Goal: Task Accomplishment & Management: Complete application form

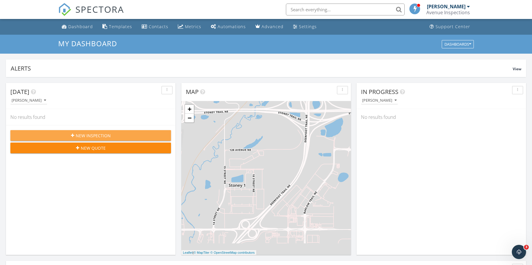
click at [80, 134] on span "New Inspection" at bounding box center [93, 136] width 35 height 6
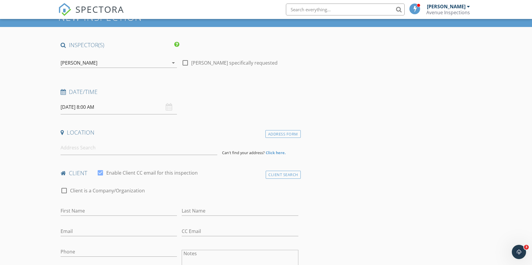
scroll to position [28, 0]
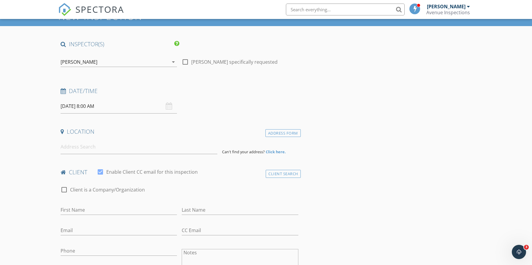
click at [125, 108] on input "[DATE] 8:00 AM" at bounding box center [119, 106] width 116 height 15
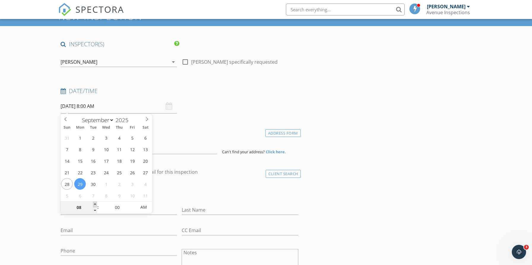
type input "09"
type input "09/29/2025 9:00 AM"
click at [94, 205] on span at bounding box center [95, 205] width 4 height 6
type input "10"
type input "09/29/2025 10:00 AM"
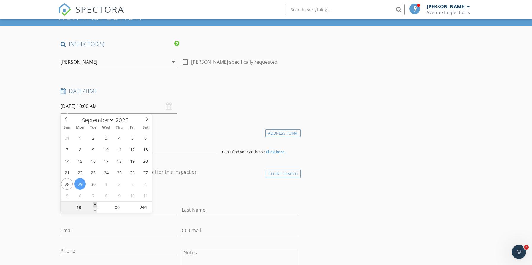
click at [94, 205] on span at bounding box center [95, 205] width 4 height 6
type input "11"
type input "09/29/2025 11:00 AM"
click at [94, 205] on span at bounding box center [95, 205] width 4 height 6
type input "12"
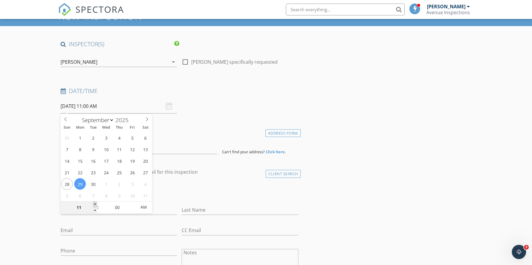
type input "09/29/2025 12:00 PM"
click at [94, 205] on span at bounding box center [95, 205] width 4 height 6
type input "01"
type input "09/29/2025 1:00 PM"
click at [94, 205] on span at bounding box center [95, 205] width 4 height 6
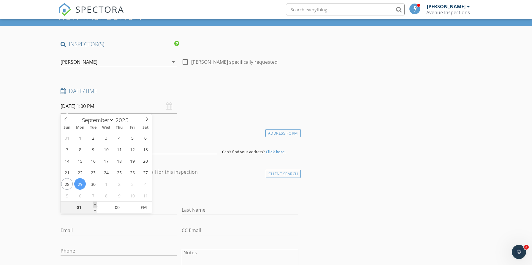
type input "02"
type input "09/29/2025 2:00 PM"
click at [94, 205] on span at bounding box center [95, 205] width 4 height 6
type input "03"
type input "09/29/2025 3:00 PM"
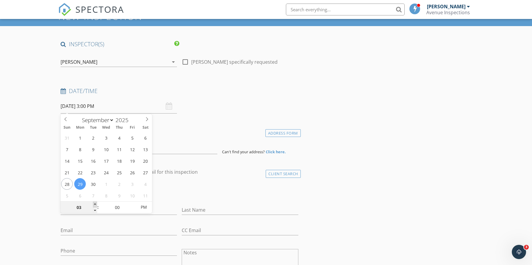
click at [94, 205] on span at bounding box center [95, 205] width 4 height 6
type input "04"
type input "09/29/2025 4:00 PM"
click at [94, 205] on span at bounding box center [95, 205] width 4 height 6
type input "05"
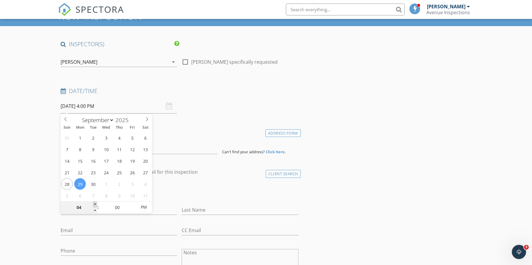
type input "[DATE] 5:00 PM"
click at [94, 205] on span at bounding box center [95, 205] width 4 height 6
click at [123, 103] on input "[DATE] 5:00 PM" at bounding box center [119, 106] width 116 height 15
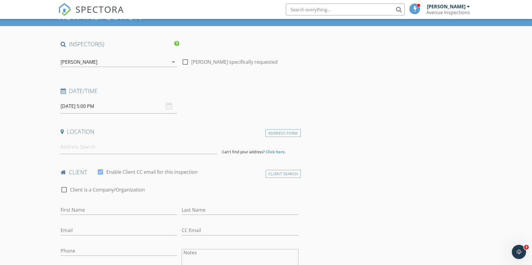
click at [176, 138] on div "Location" at bounding box center [179, 134] width 242 height 12
click at [108, 154] on input at bounding box center [139, 147] width 157 height 15
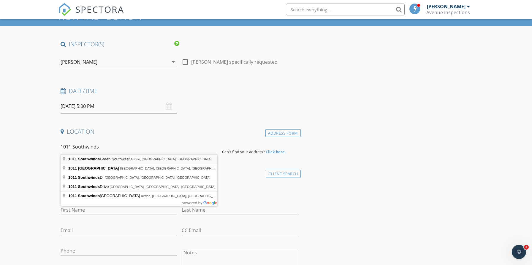
type input "1011 Southwinds Green Southwest, Airdrie, AB, Canada"
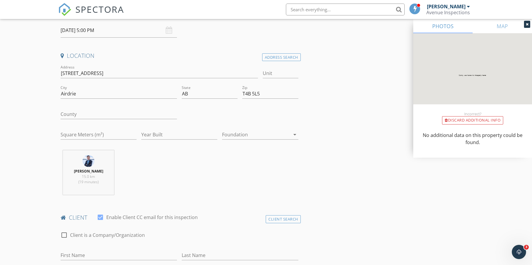
scroll to position [112, 0]
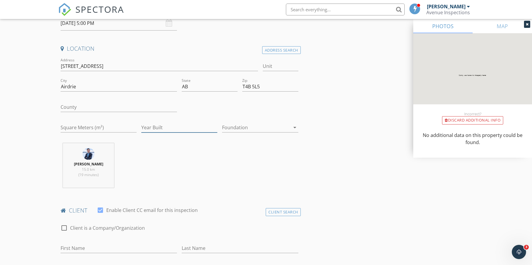
click at [181, 127] on input "Year Built" at bounding box center [179, 128] width 76 height 10
click at [267, 122] on div "Foundation arrow_drop_down" at bounding box center [260, 128] width 76 height 19
click at [185, 127] on input "2025" at bounding box center [179, 128] width 76 height 10
type input "2024"
click at [250, 126] on div at bounding box center [256, 127] width 68 height 9
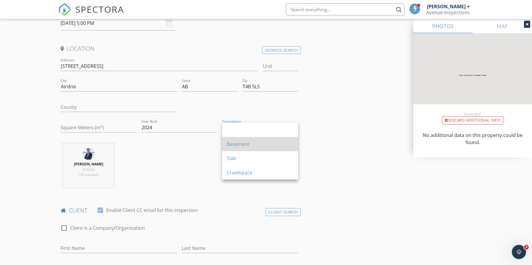
click at [241, 145] on div "Basement" at bounding box center [260, 144] width 66 height 7
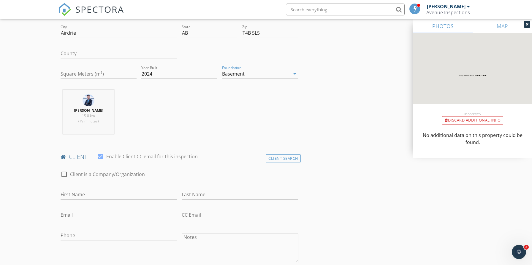
scroll to position [175, 0]
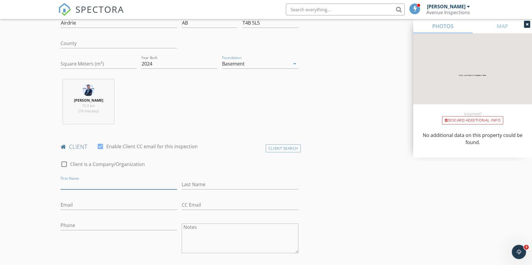
click at [112, 185] on input "First Name" at bounding box center [119, 185] width 116 height 10
type input "k"
type input "[PERSON_NAME]"
type input "[EMAIL_ADDRESS][DOMAIN_NAME]"
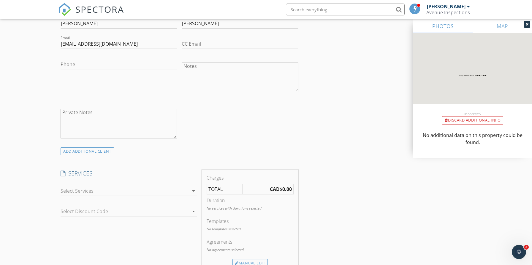
scroll to position [342, 0]
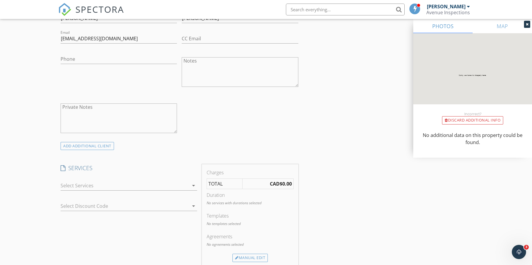
click at [84, 188] on div at bounding box center [125, 185] width 128 height 9
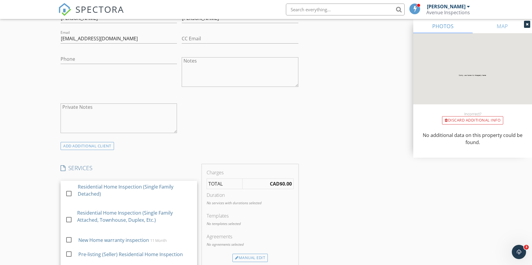
scroll to position [17, 0]
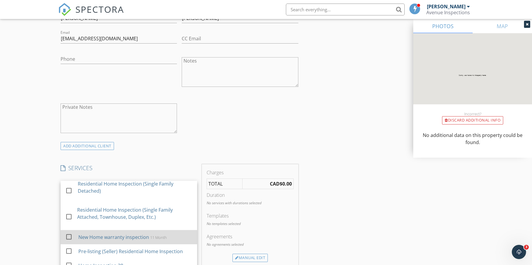
click at [115, 234] on div "New Home warranty inspection" at bounding box center [113, 237] width 71 height 7
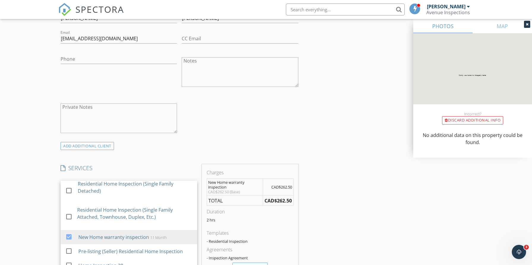
click at [26, 194] on div "New Inspection Click here to use the New Order Form INSPECTOR(S) check_box Chin…" at bounding box center [266, 208] width 532 height 1030
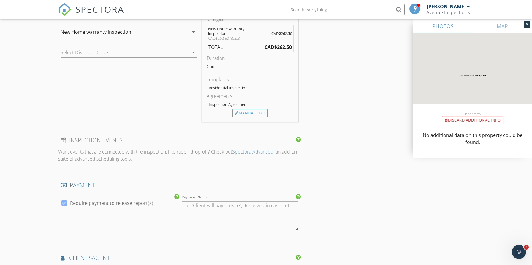
scroll to position [497, 0]
click at [64, 202] on div at bounding box center [64, 202] width 10 height 10
checkbox input "false"
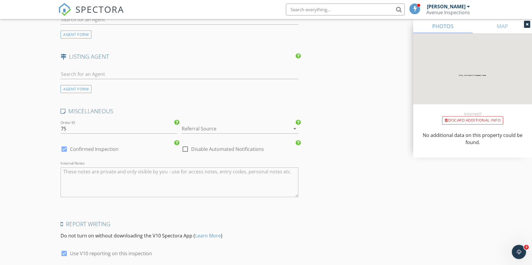
scroll to position [800, 0]
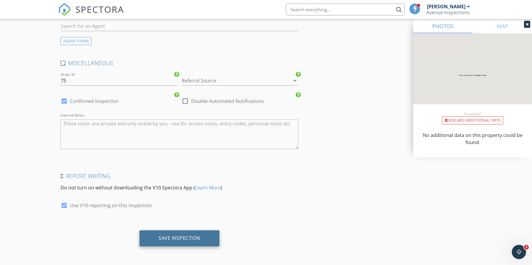
click at [168, 237] on div "Save Inspection" at bounding box center [179, 238] width 42 height 6
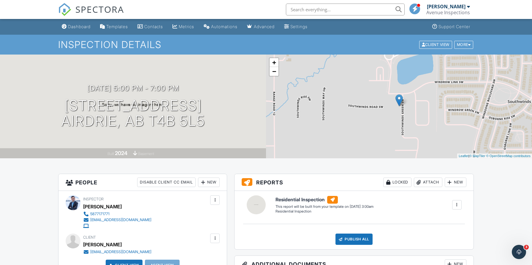
click at [279, 73] on div "+ −" at bounding box center [274, 67] width 10 height 19
click at [275, 73] on link "−" at bounding box center [273, 71] width 9 height 9
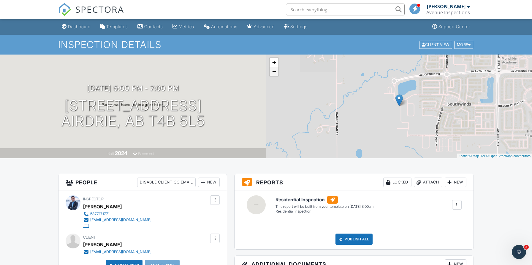
click at [275, 73] on link "−" at bounding box center [273, 71] width 9 height 9
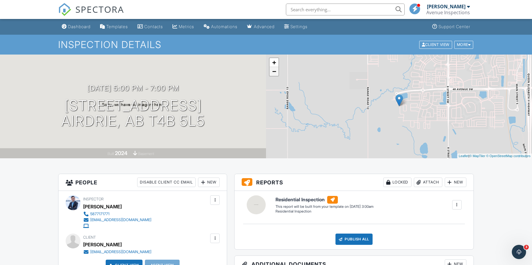
click at [275, 73] on link "−" at bounding box center [273, 71] width 9 height 9
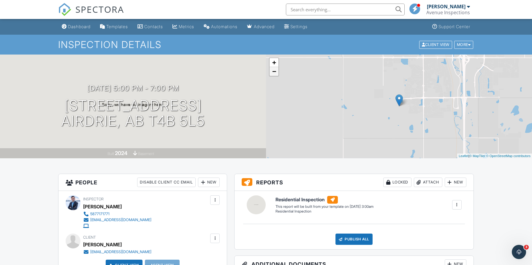
click at [275, 73] on link "−" at bounding box center [273, 71] width 9 height 9
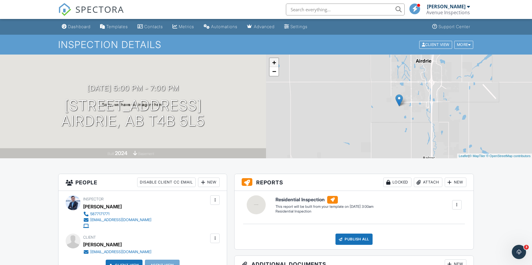
click at [276, 64] on link "+" at bounding box center [273, 62] width 9 height 9
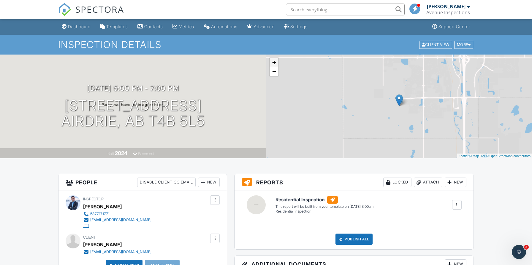
click at [276, 64] on link "+" at bounding box center [273, 62] width 9 height 9
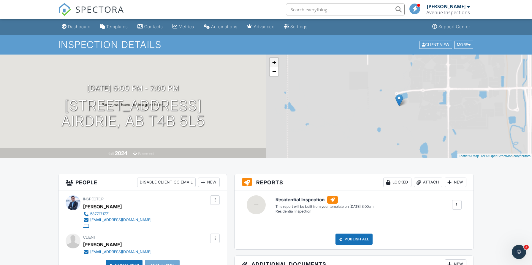
click at [276, 64] on link "+" at bounding box center [273, 62] width 9 height 9
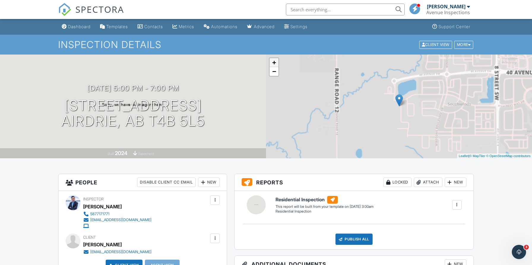
click at [276, 64] on link "+" at bounding box center [273, 62] width 9 height 9
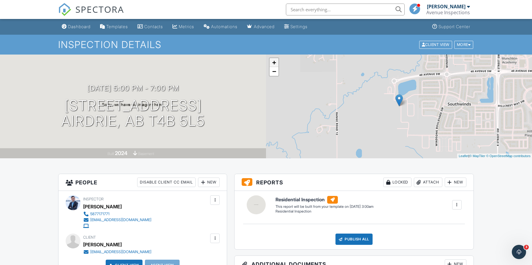
click at [276, 64] on link "+" at bounding box center [273, 62] width 9 height 9
